Goal: Check status: Check status

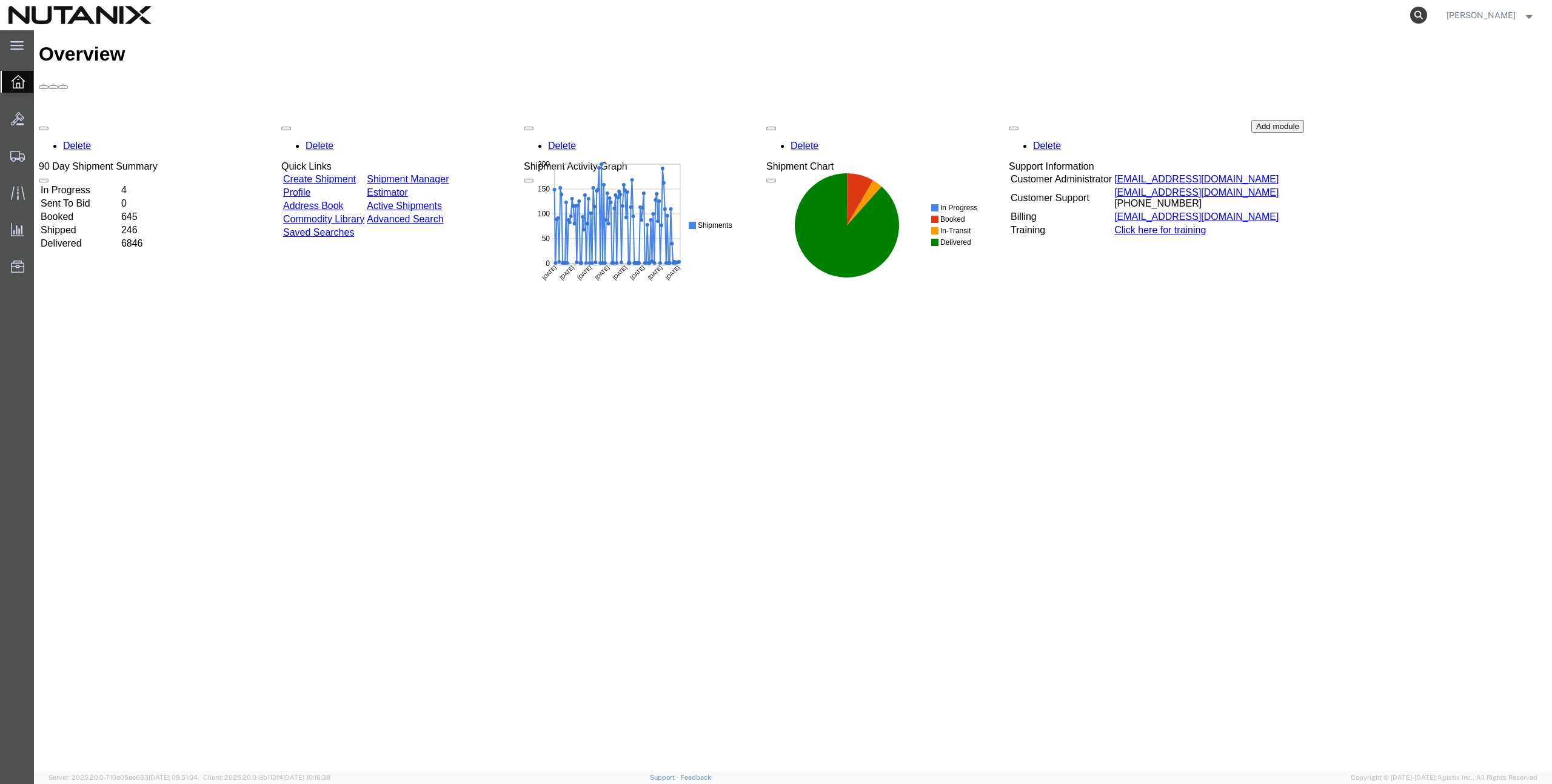
click at [1427, 15] on icon at bounding box center [1419, 15] width 17 height 17
click at [1359, 16] on input "search" at bounding box center [1226, 15] width 369 height 29
paste input "797635481784"
type input "797635481784"
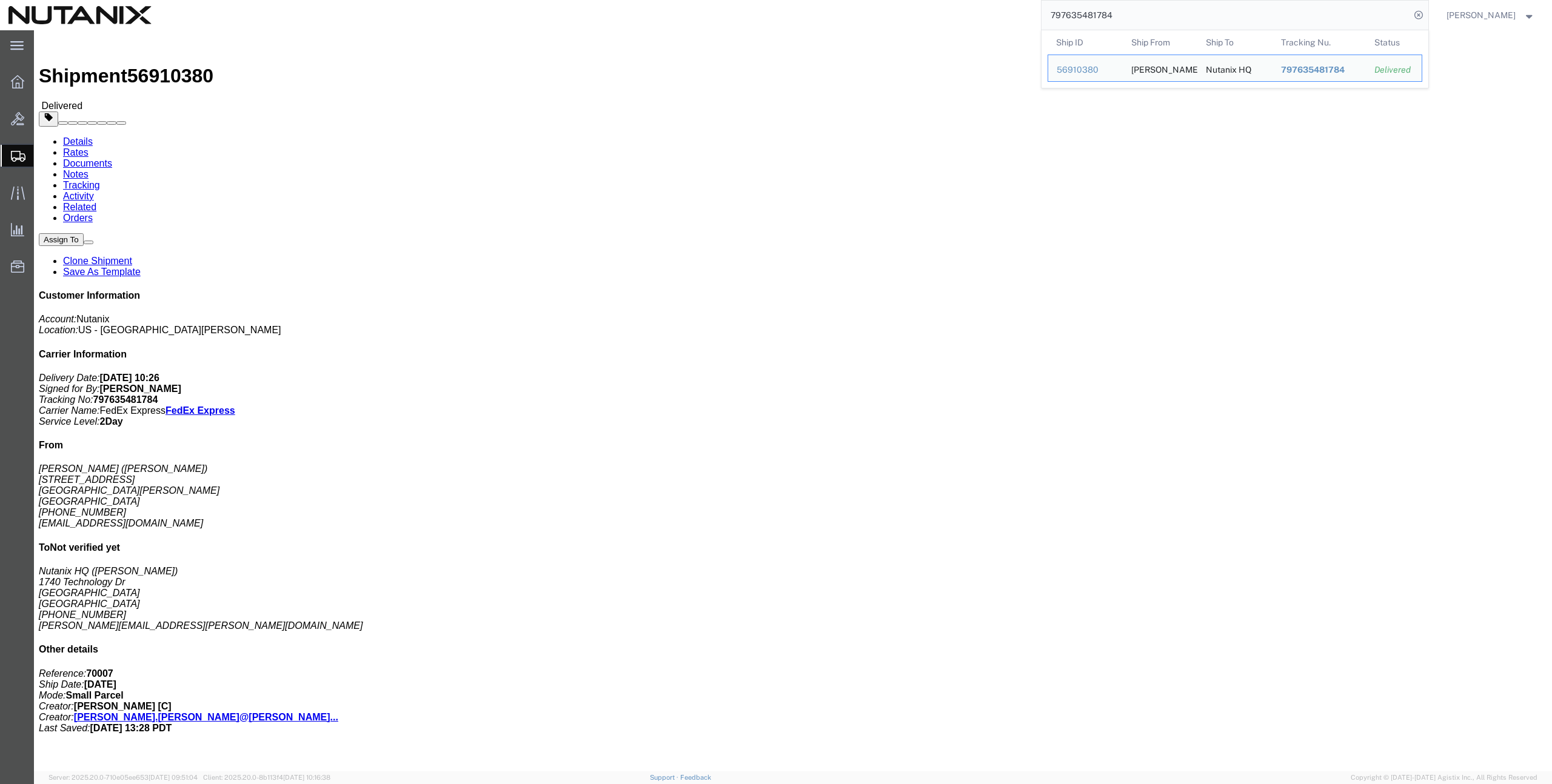
click div "Shipment 56910380 Delivered"
